Goal: Information Seeking & Learning: Learn about a topic

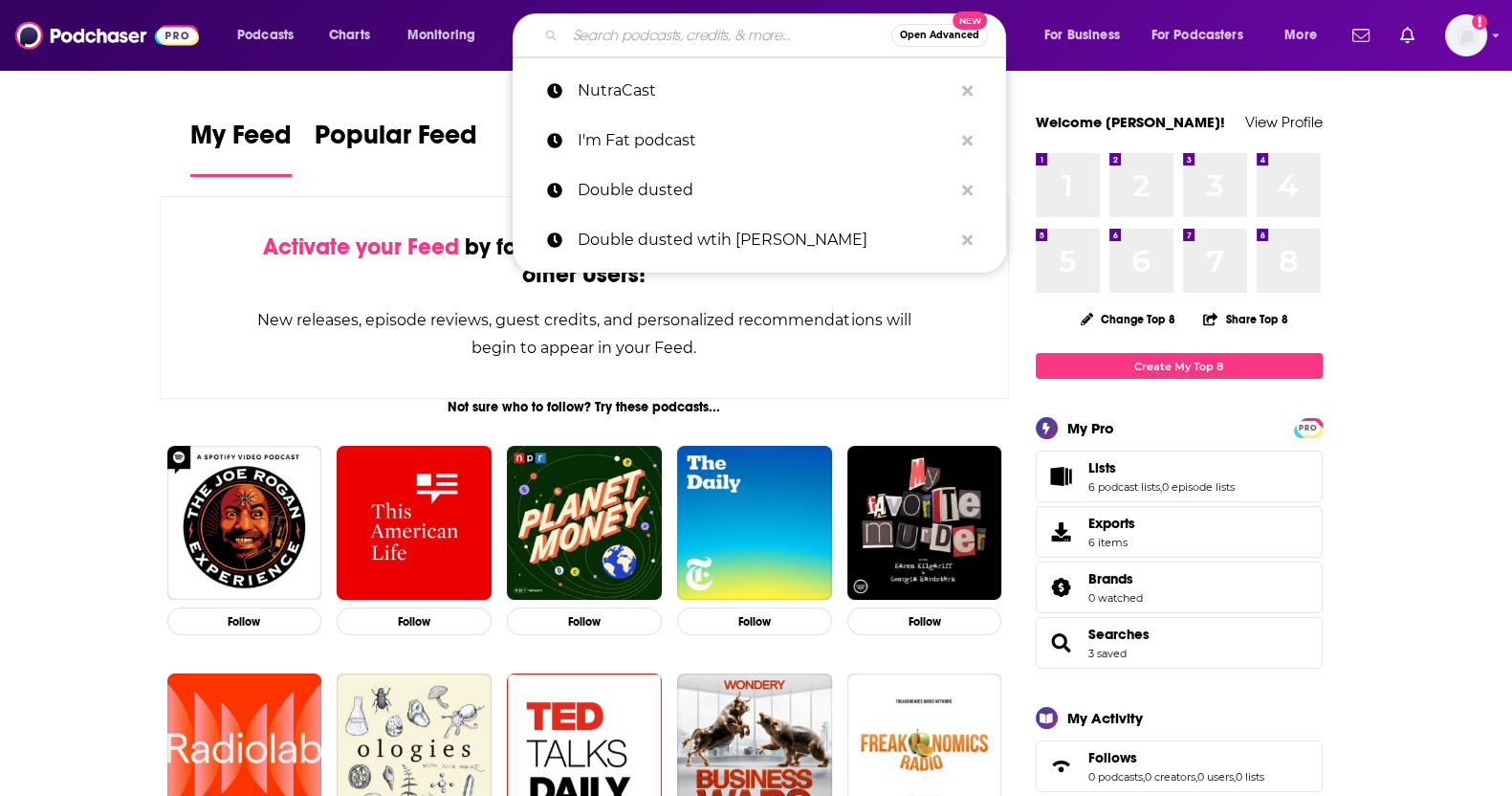
click at [695, 41] on input "Search podcasts, credits, & more..." at bounding box center [728, 35] width 326 height 31
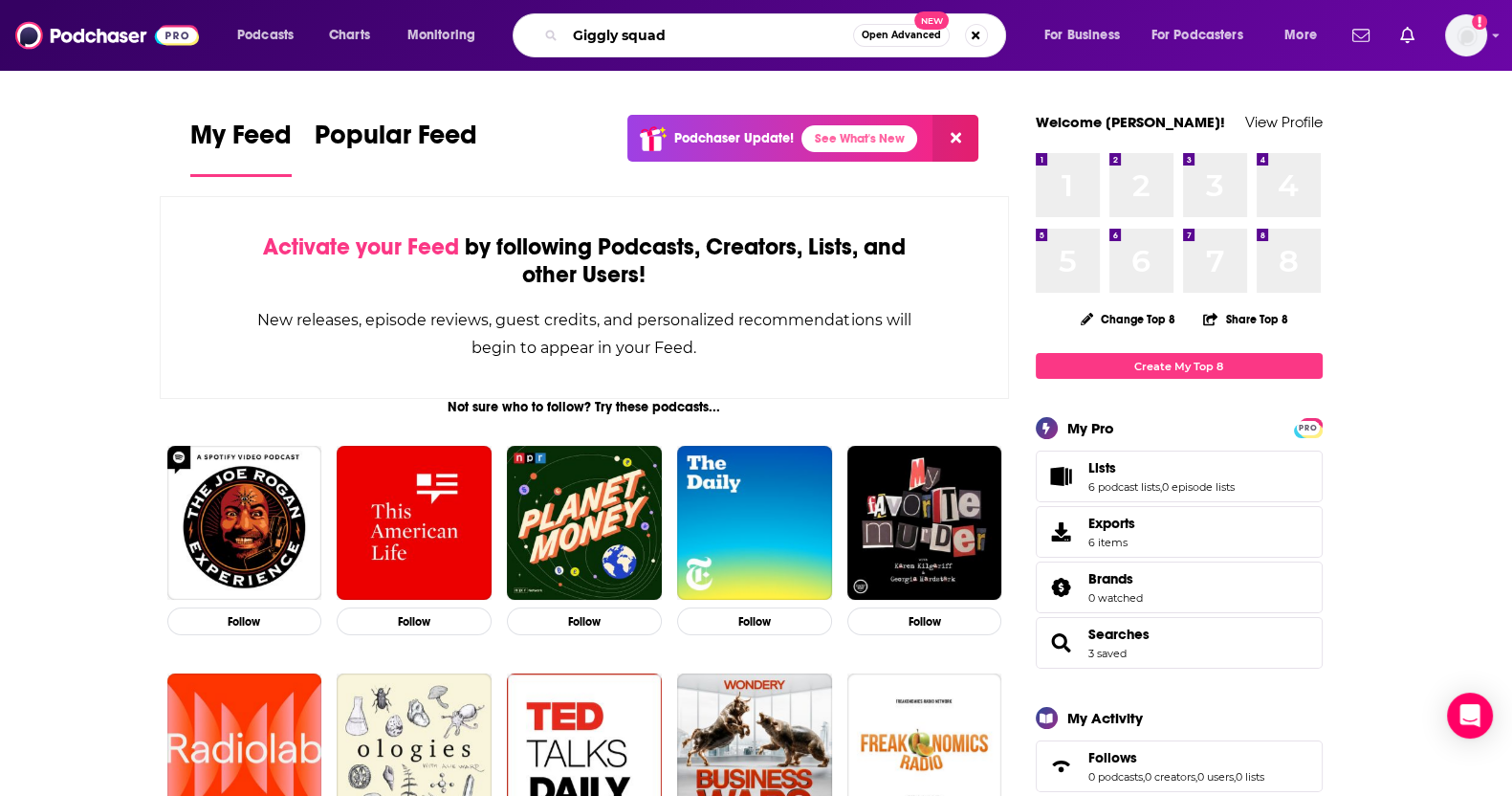
type input "Giggly squad"
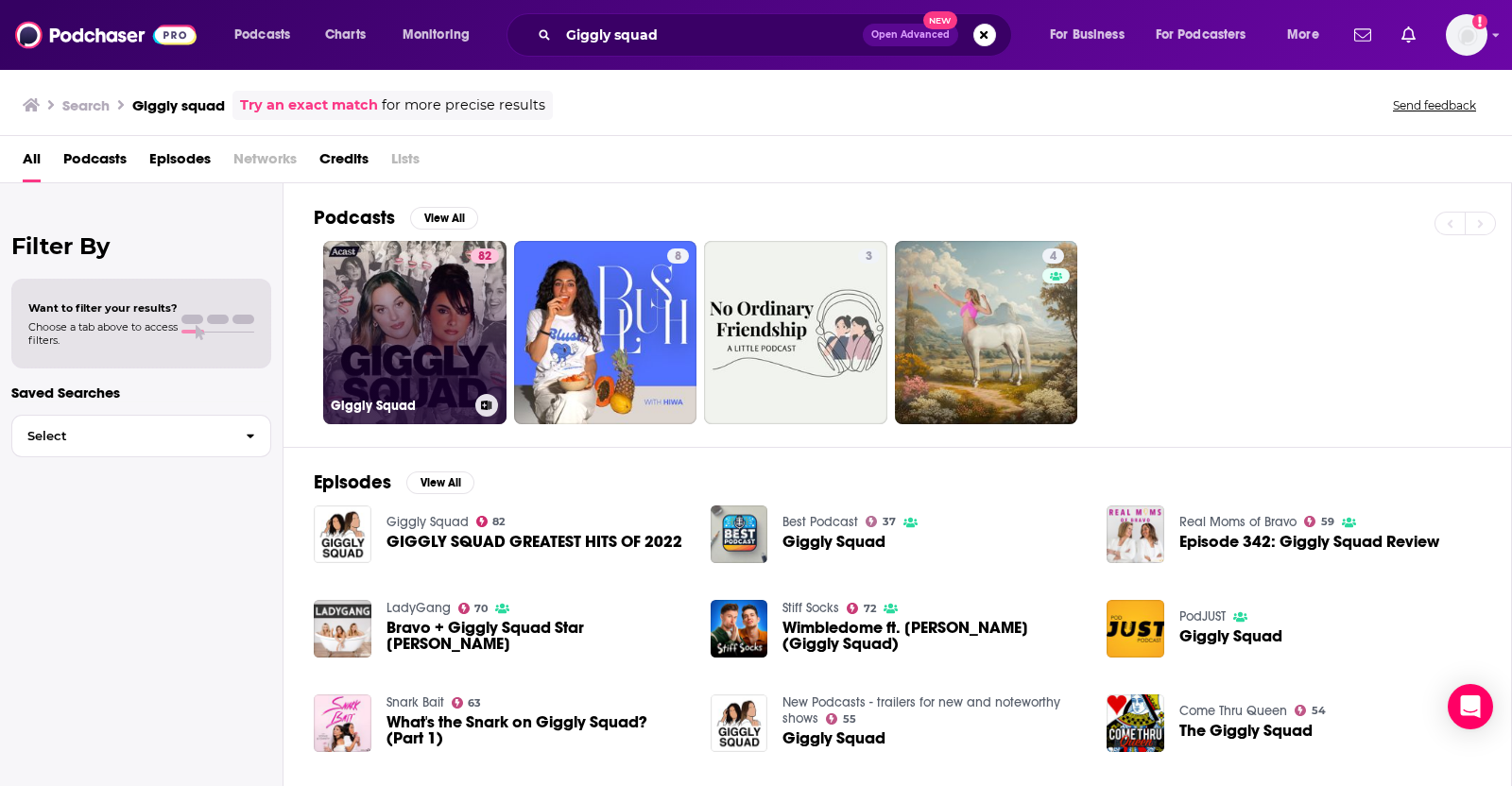
click at [398, 348] on link "82 Giggly Squad" at bounding box center [415, 332] width 183 height 183
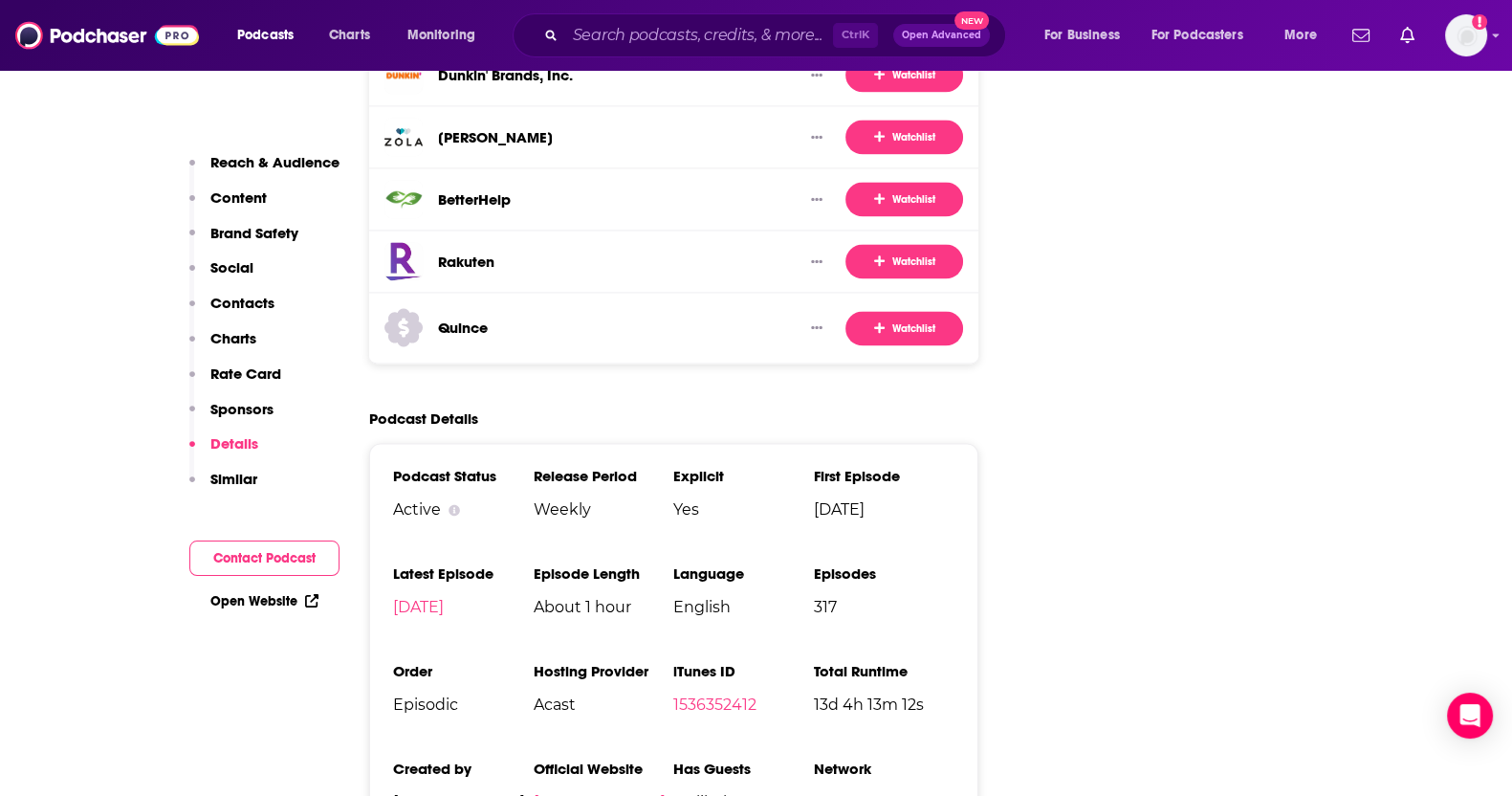
scroll to position [3471, 0]
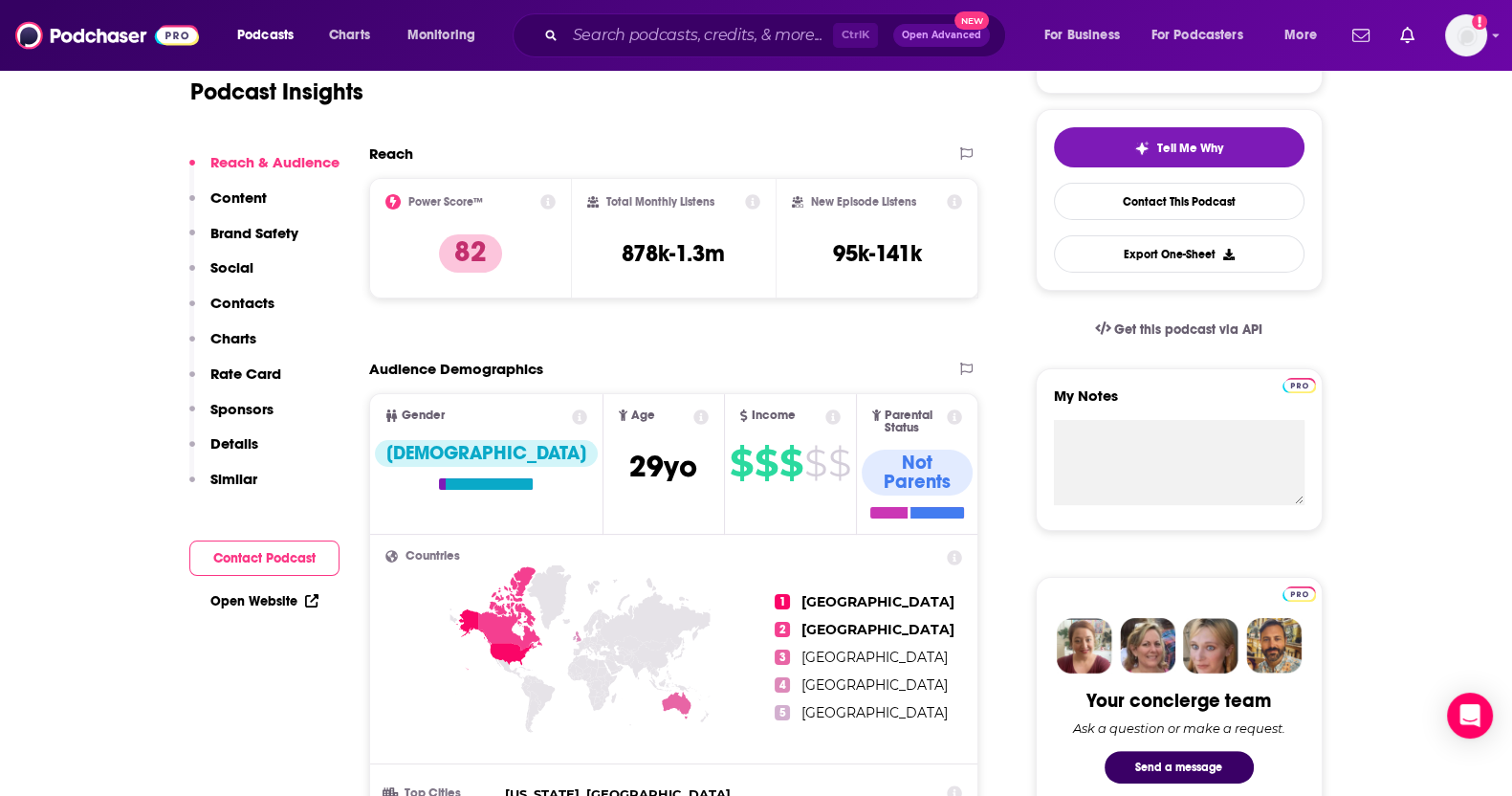
scroll to position [382, 0]
